Goal: Task Accomplishment & Management: Manage account settings

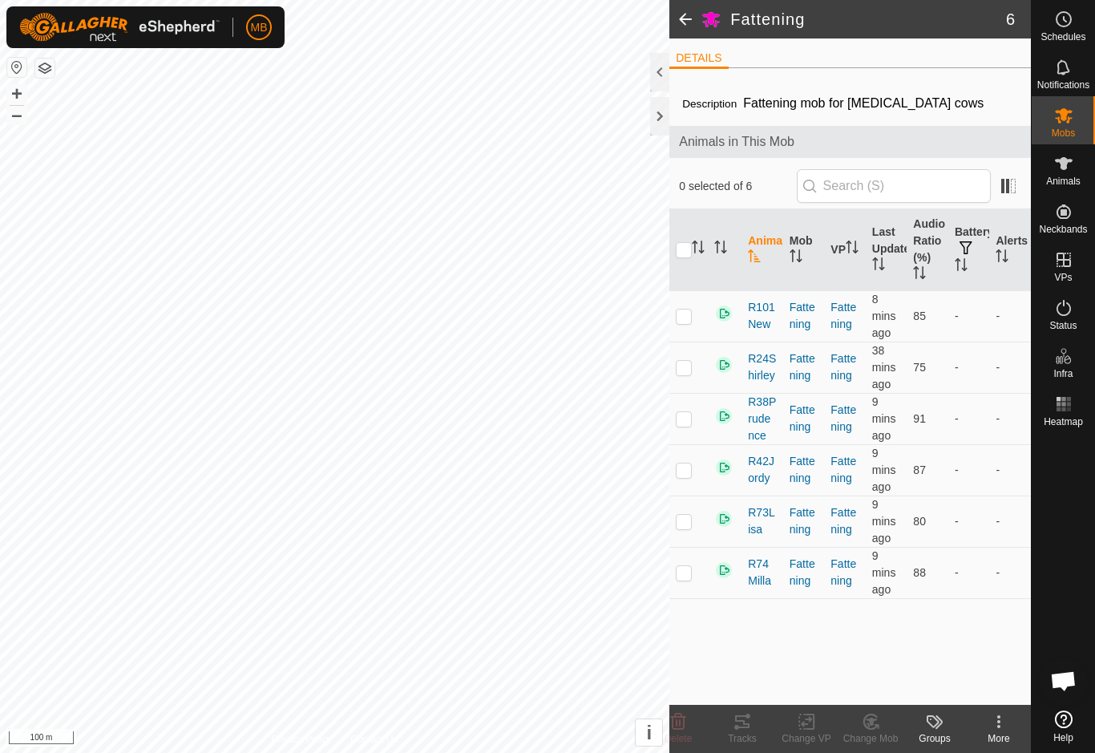
click at [674, 264] on th at bounding box center [688, 250] width 38 height 82
click at [680, 258] on input "checkbox" at bounding box center [684, 250] width 16 height 16
checkbox input "true"
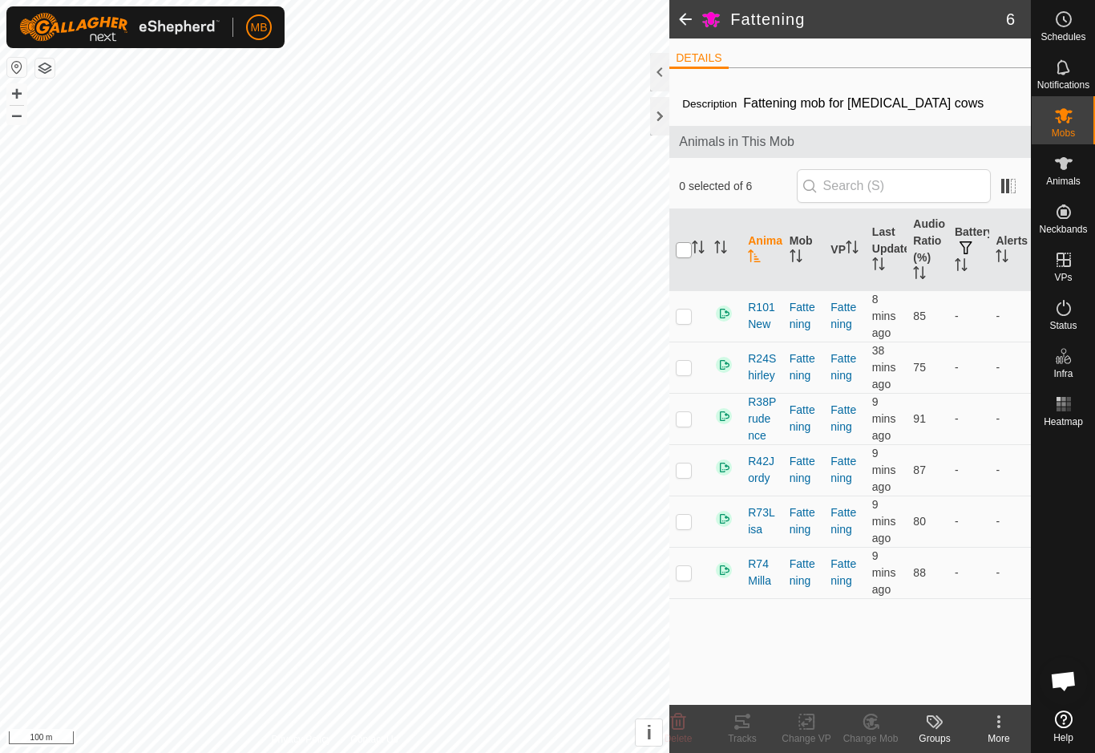
checkbox input "true"
click at [747, 721] on icon at bounding box center [742, 721] width 19 height 19
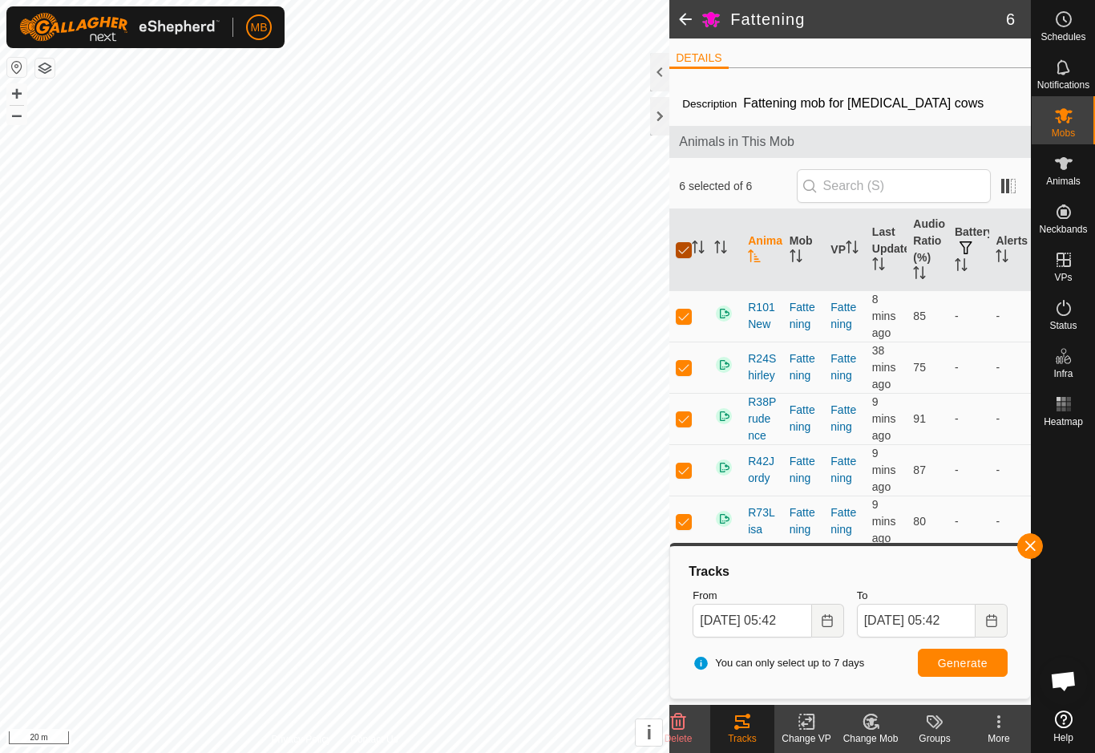
click at [691, 255] on input "checkbox" at bounding box center [684, 250] width 16 height 16
checkbox input "false"
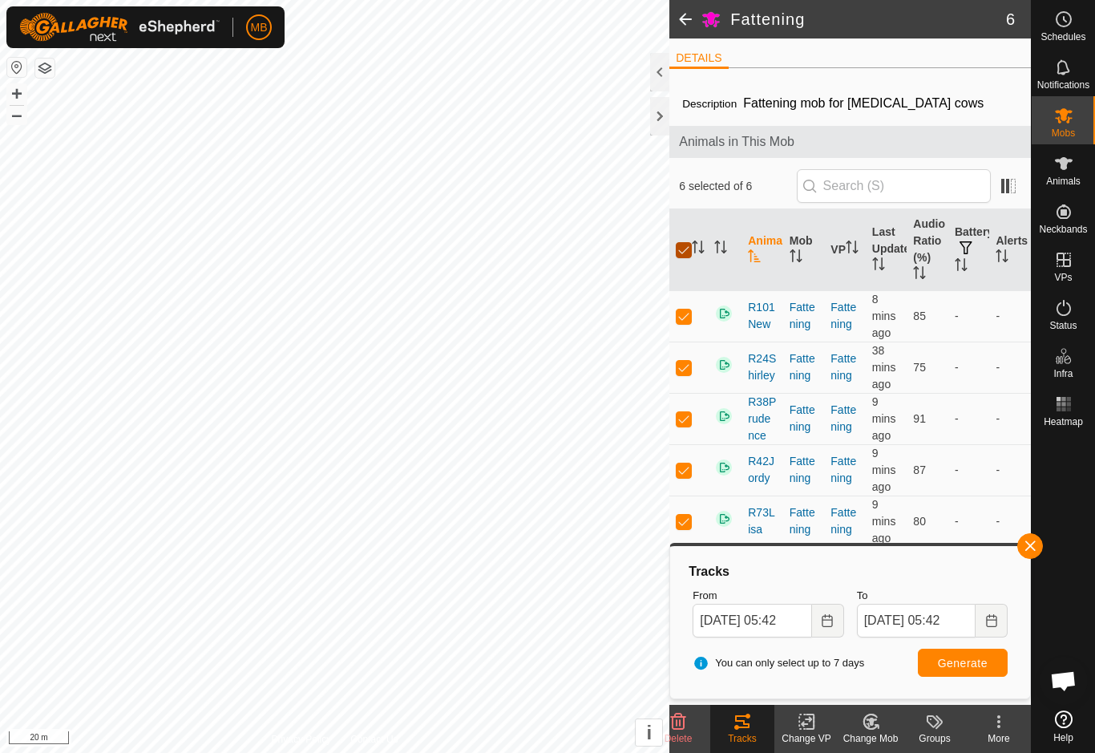
checkbox input "false"
click at [1035, 547] on span "button" at bounding box center [1030, 545] width 13 height 13
